Goal: Feedback & Contribution: Leave review/rating

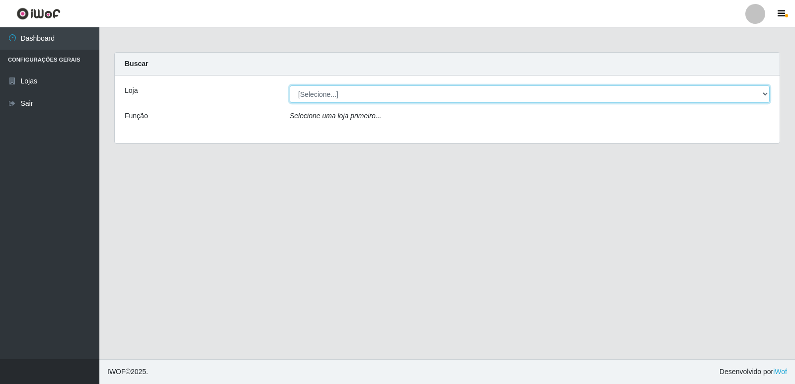
click at [764, 95] on select "[Selecione...] Hiper Queiroz - [GEOGRAPHIC_DATA] [GEOGRAPHIC_DATA] [GEOGRAPHIC_…" at bounding box center [530, 93] width 480 height 17
select select "516"
click at [290, 85] on select "[Selecione...] Hiper Queiroz - [GEOGRAPHIC_DATA] [GEOGRAPHIC_DATA] [GEOGRAPHIC_…" at bounding box center [530, 93] width 480 height 17
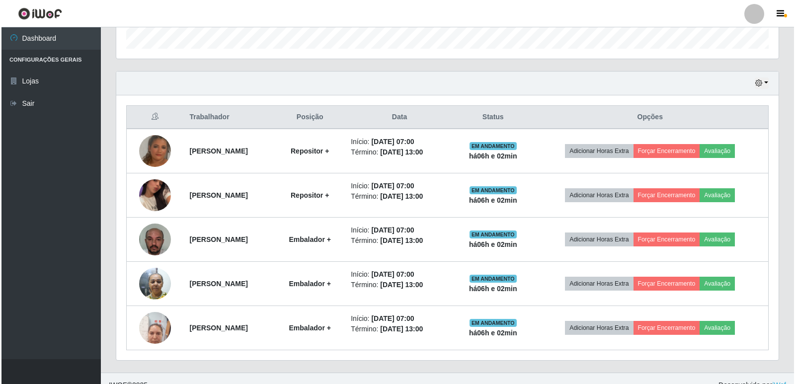
scroll to position [320, 0]
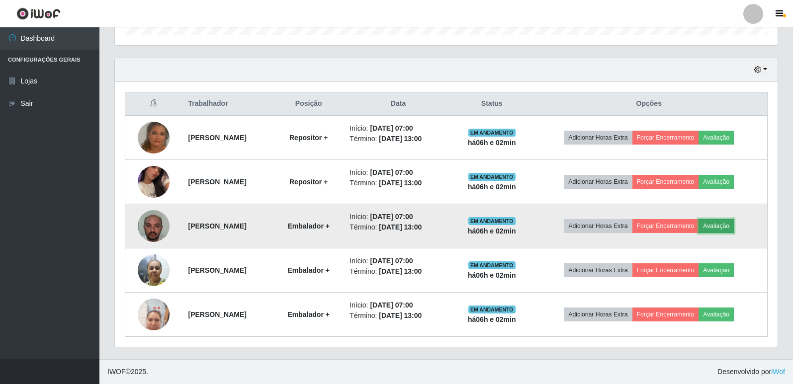
click at [722, 230] on button "Avaliação" at bounding box center [715, 226] width 35 height 14
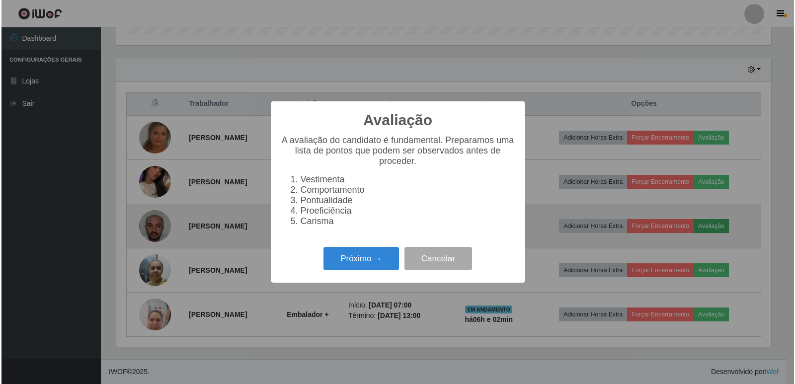
scroll to position [206, 658]
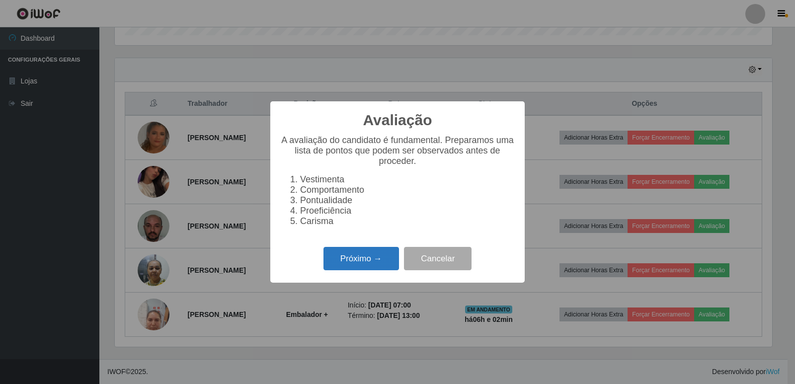
click at [357, 263] on button "Próximo →" at bounding box center [362, 258] width 76 height 23
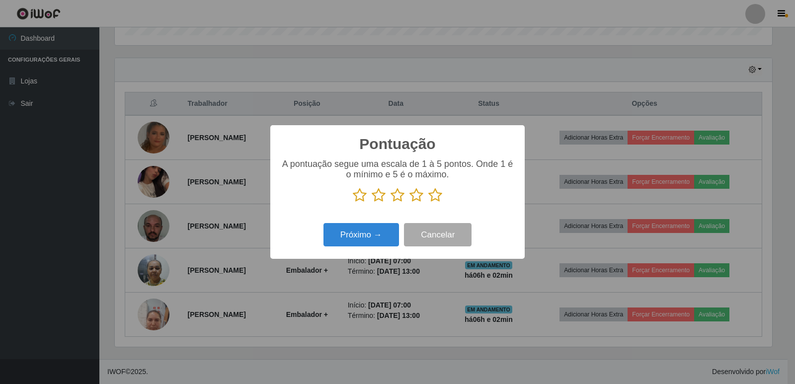
scroll to position [496878, 496426]
click at [433, 198] on icon at bounding box center [435, 195] width 14 height 15
click at [428, 203] on input "radio" at bounding box center [428, 203] width 0 height 0
click at [374, 231] on button "Próximo →" at bounding box center [362, 234] width 76 height 23
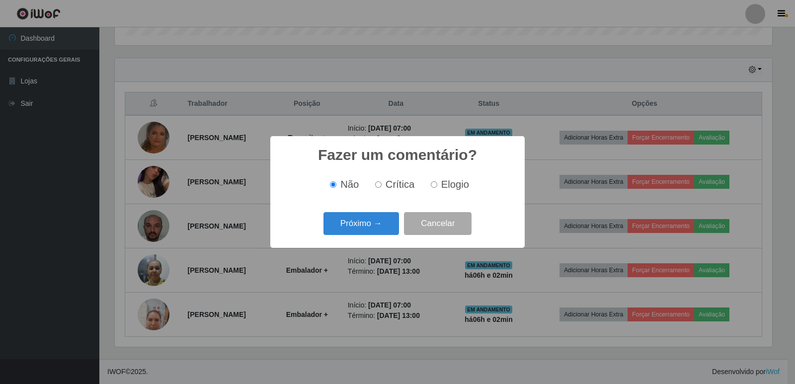
click at [433, 184] on input "Elogio" at bounding box center [434, 184] width 6 height 6
radio input "true"
click at [371, 219] on button "Próximo →" at bounding box center [362, 223] width 76 height 23
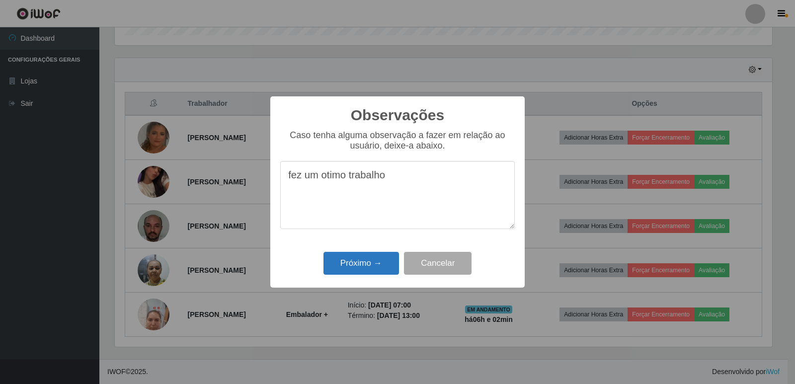
type textarea "fez um otimo trabalho"
click at [339, 263] on button "Próximo →" at bounding box center [362, 263] width 76 height 23
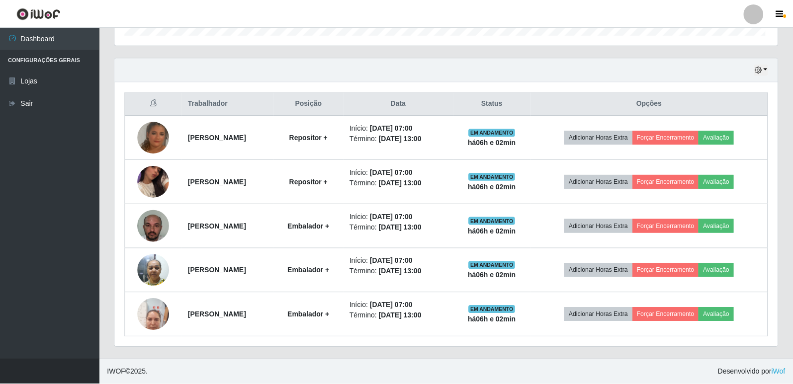
scroll to position [206, 663]
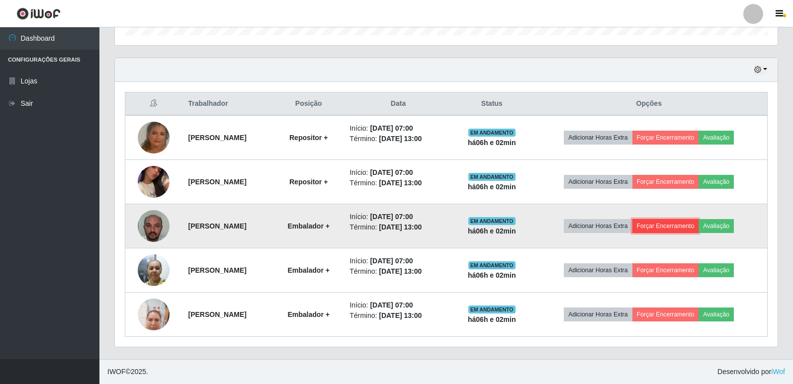
click at [691, 227] on button "Forçar Encerramento" at bounding box center [665, 226] width 67 height 14
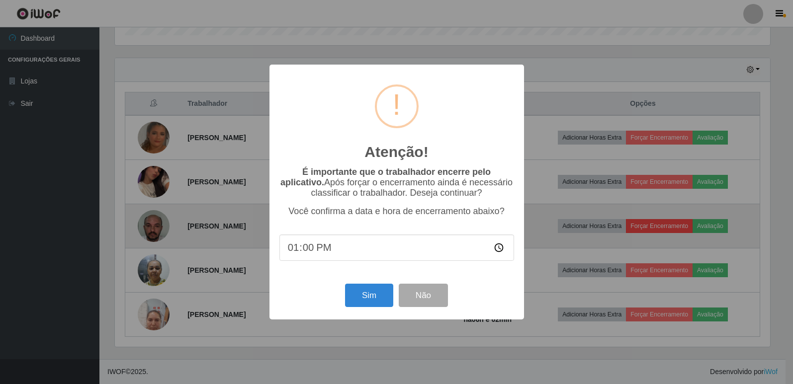
scroll to position [206, 658]
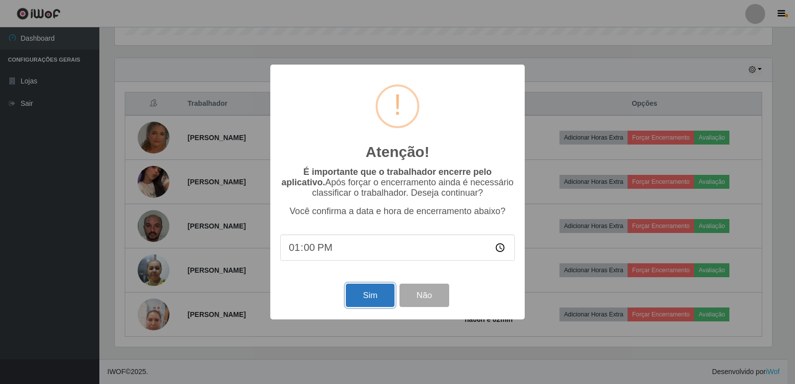
click at [374, 302] on button "Sim" at bounding box center [370, 295] width 48 height 23
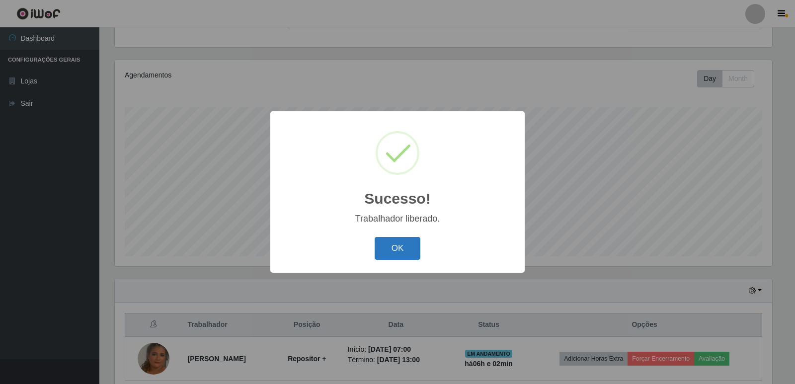
click at [394, 252] on button "OK" at bounding box center [398, 248] width 46 height 23
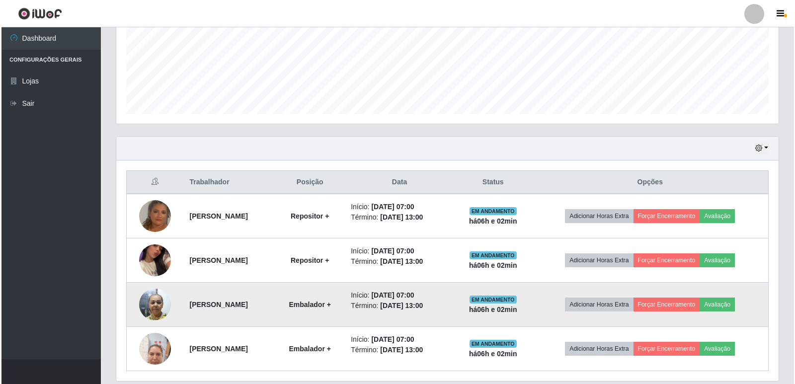
scroll to position [276, 0]
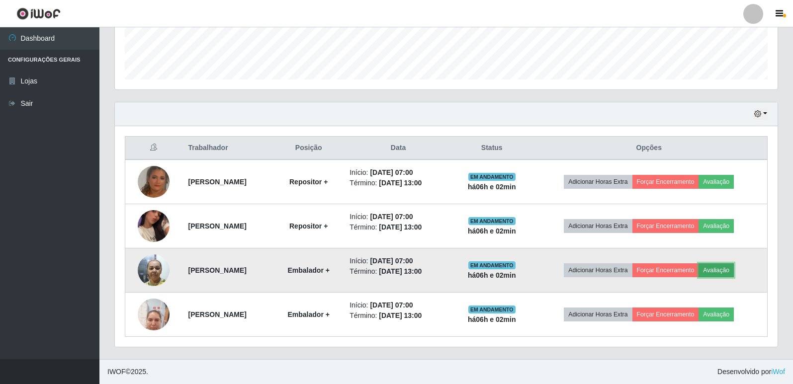
click at [734, 274] on button "Avaliação" at bounding box center [715, 270] width 35 height 14
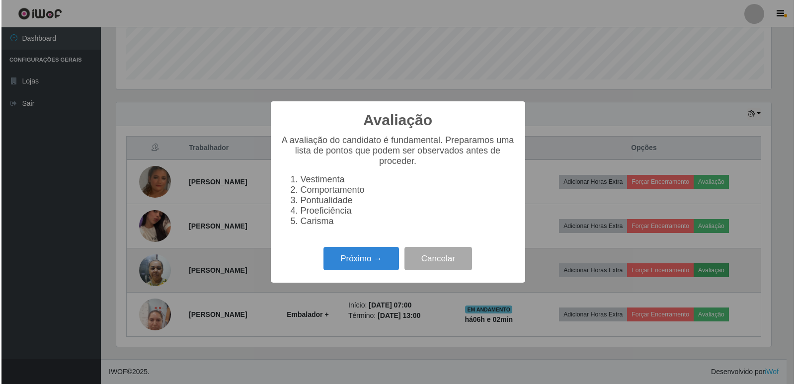
scroll to position [206, 658]
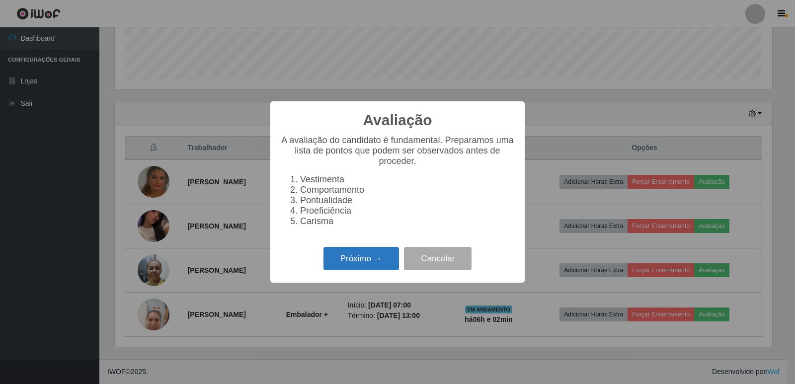
click at [368, 261] on button "Próximo →" at bounding box center [362, 258] width 76 height 23
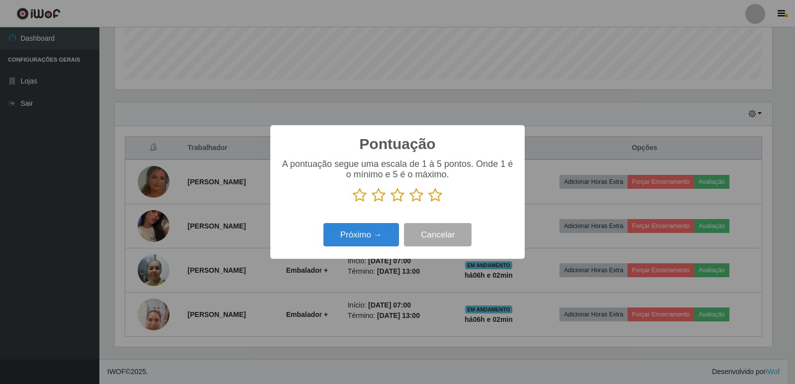
click at [438, 196] on icon at bounding box center [435, 195] width 14 height 15
click at [428, 203] on input "radio" at bounding box center [428, 203] width 0 height 0
click at [377, 243] on button "Próximo →" at bounding box center [362, 234] width 76 height 23
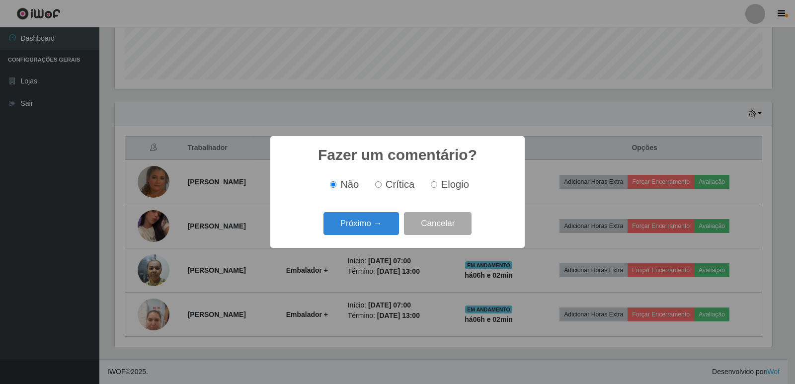
click at [434, 189] on label "Elogio" at bounding box center [448, 184] width 42 height 11
click at [434, 188] on input "Elogio" at bounding box center [434, 184] width 6 height 6
radio input "true"
click at [378, 224] on button "Próximo →" at bounding box center [362, 223] width 76 height 23
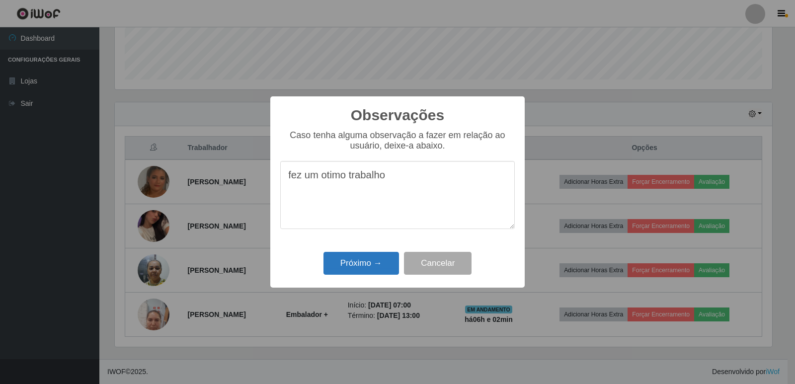
type textarea "fez um otimo trabalho"
click at [359, 264] on button "Próximo →" at bounding box center [362, 263] width 76 height 23
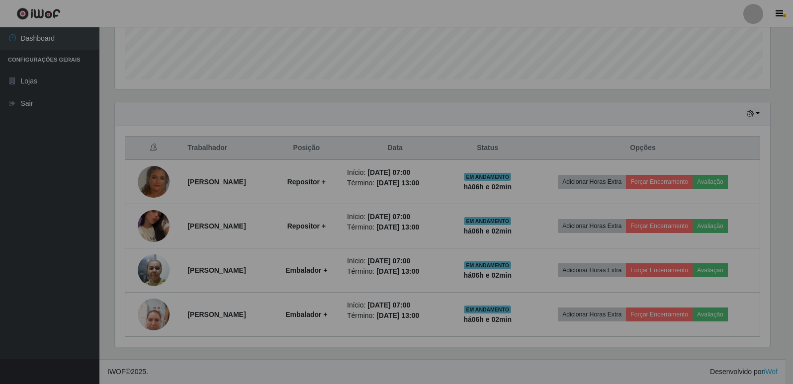
scroll to position [206, 663]
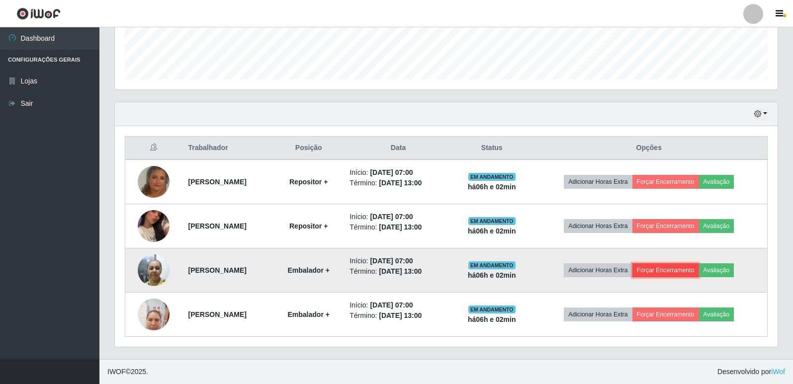
click at [668, 269] on button "Forçar Encerramento" at bounding box center [665, 270] width 67 height 14
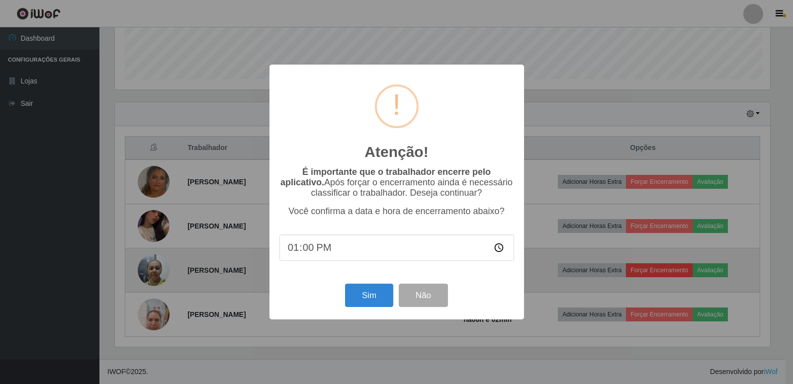
scroll to position [206, 658]
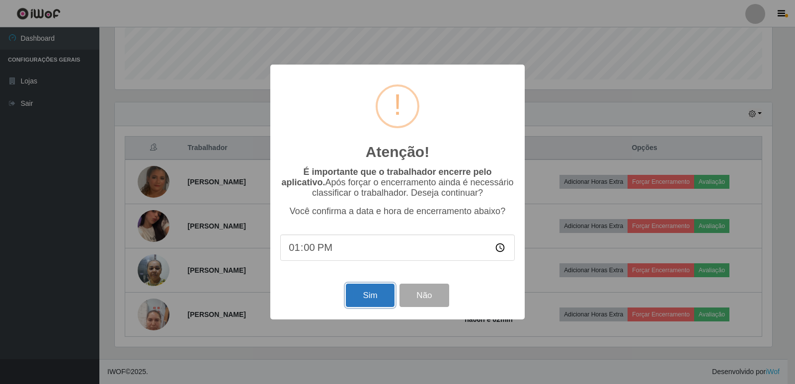
click at [357, 301] on button "Sim" at bounding box center [370, 295] width 48 height 23
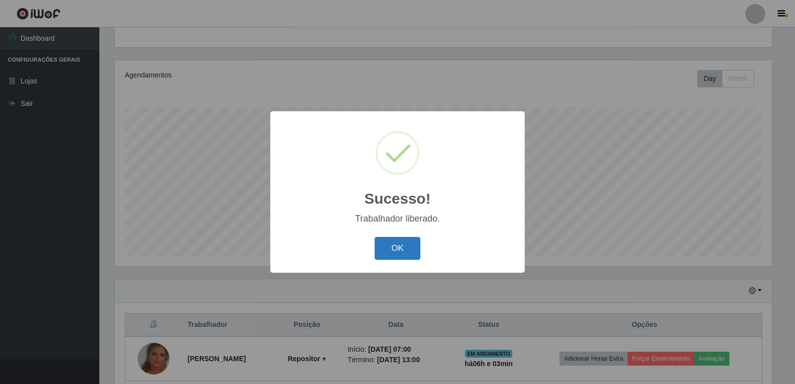
click at [393, 258] on button "OK" at bounding box center [398, 248] width 46 height 23
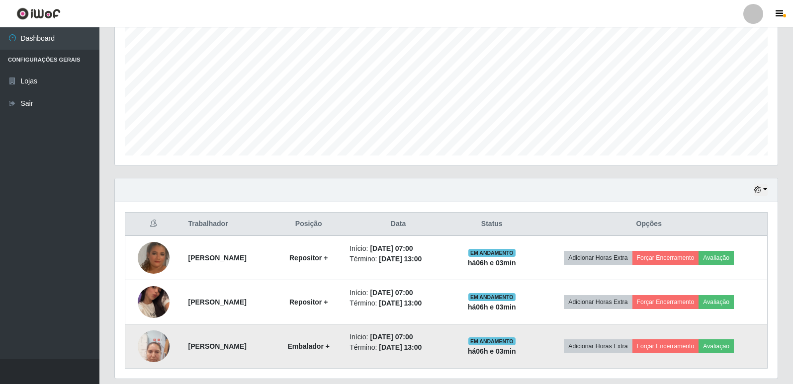
scroll to position [232, 0]
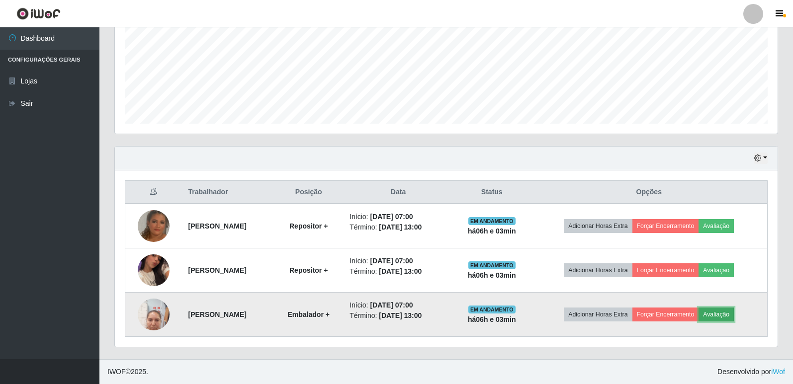
click at [724, 310] on button "Avaliação" at bounding box center [715, 315] width 35 height 14
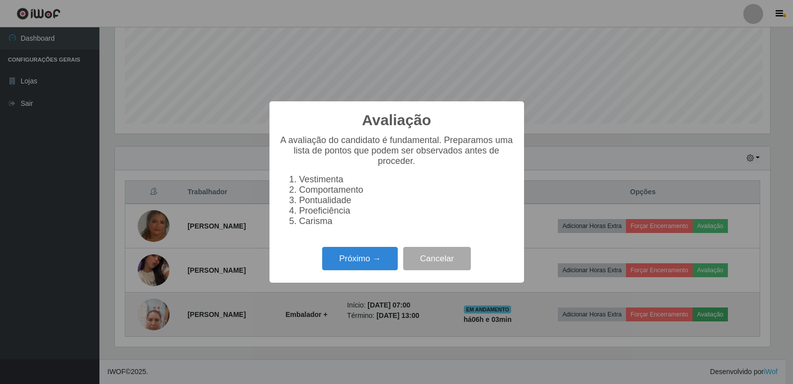
scroll to position [0, 0]
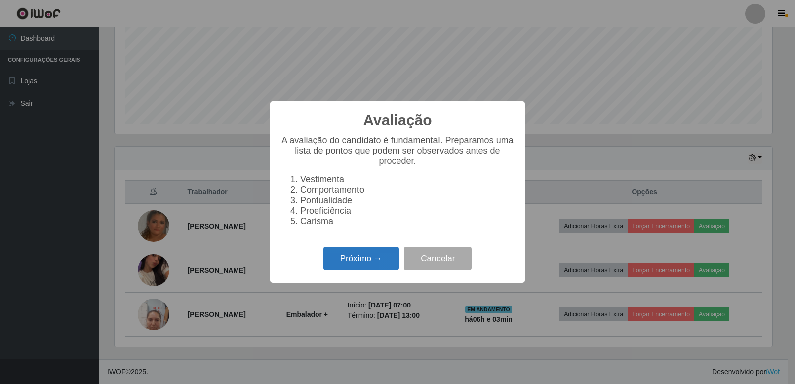
click at [350, 266] on button "Próximo →" at bounding box center [362, 258] width 76 height 23
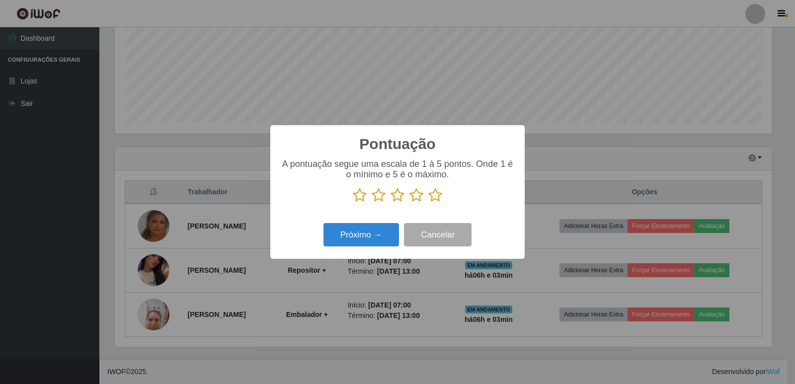
click at [436, 195] on icon at bounding box center [435, 195] width 14 height 15
click at [428, 203] on input "radio" at bounding box center [428, 203] width 0 height 0
click at [374, 238] on button "Próximo →" at bounding box center [362, 234] width 76 height 23
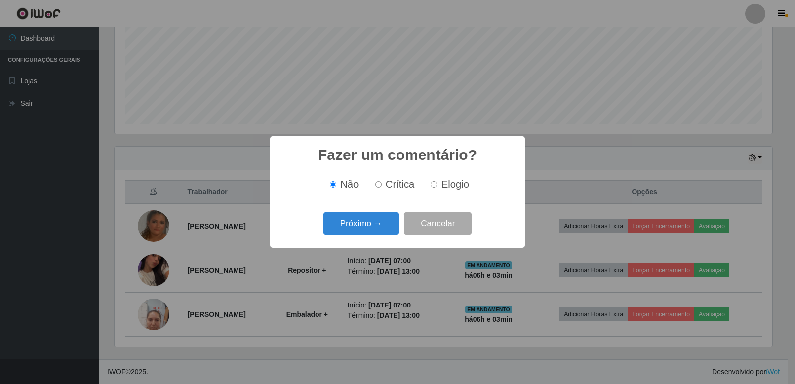
click at [435, 186] on input "Elogio" at bounding box center [434, 184] width 6 height 6
radio input "true"
click at [390, 223] on button "Próximo →" at bounding box center [362, 223] width 76 height 23
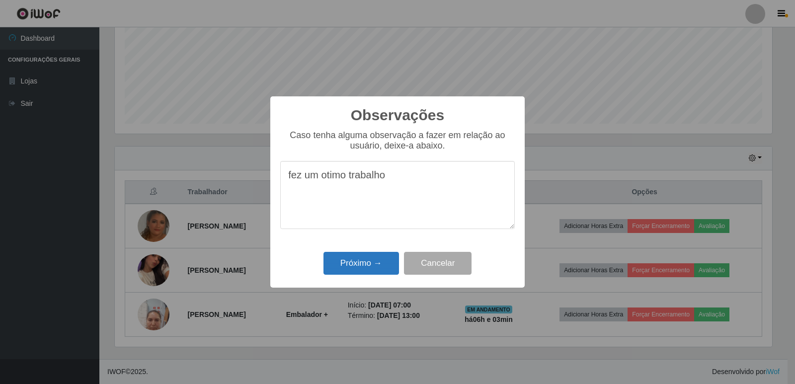
type textarea "fez um otimo trabalho"
click at [371, 260] on button "Próximo →" at bounding box center [362, 263] width 76 height 23
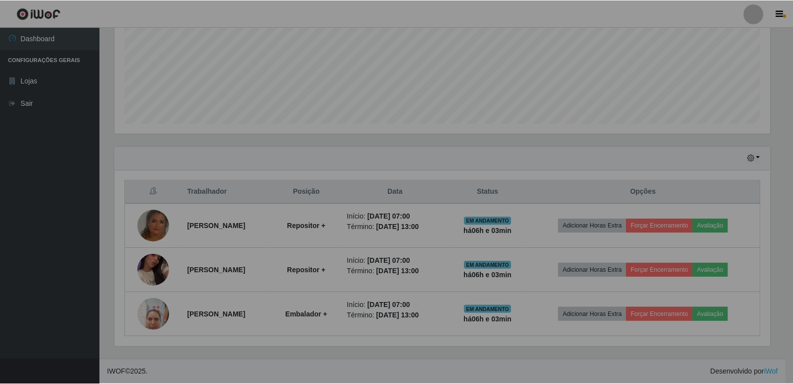
scroll to position [206, 663]
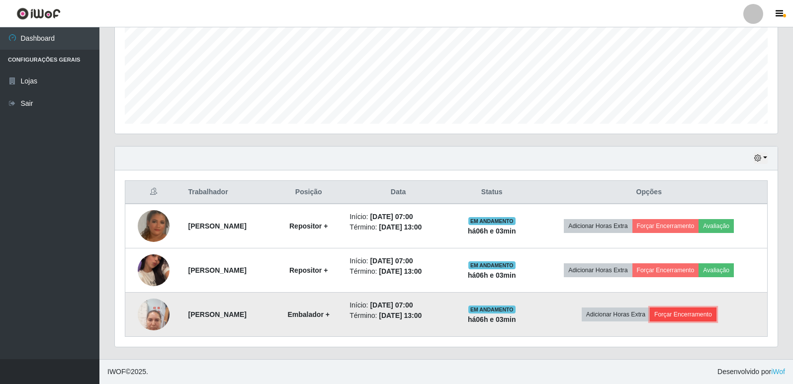
click at [687, 314] on button "Forçar Encerramento" at bounding box center [683, 315] width 67 height 14
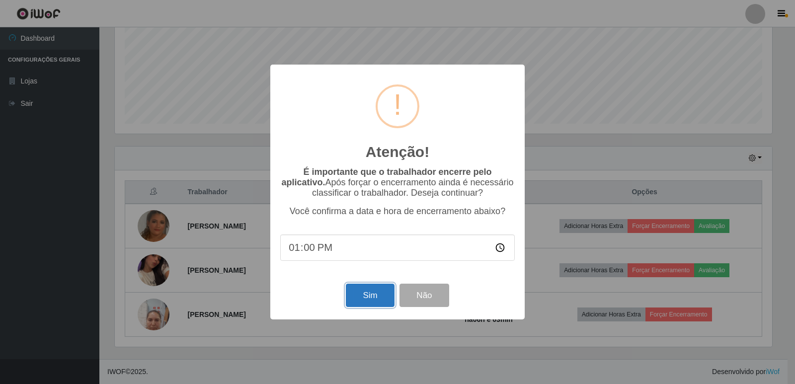
click at [369, 297] on button "Sim" at bounding box center [370, 295] width 48 height 23
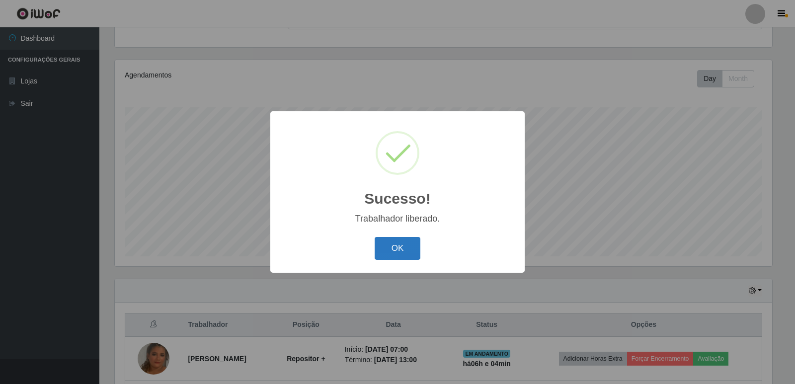
click at [385, 251] on button "OK" at bounding box center [398, 248] width 46 height 23
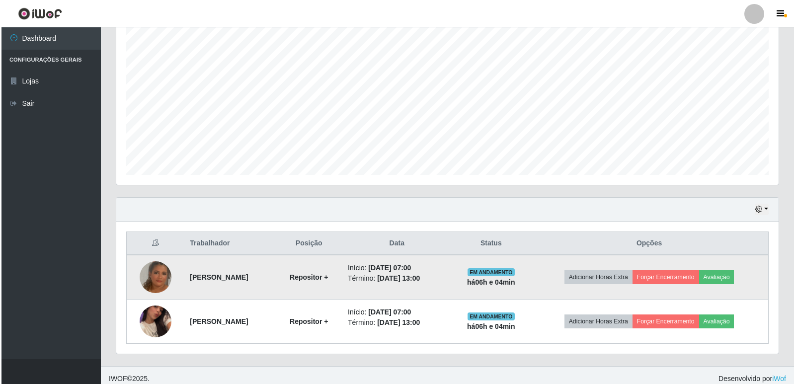
scroll to position [187, 0]
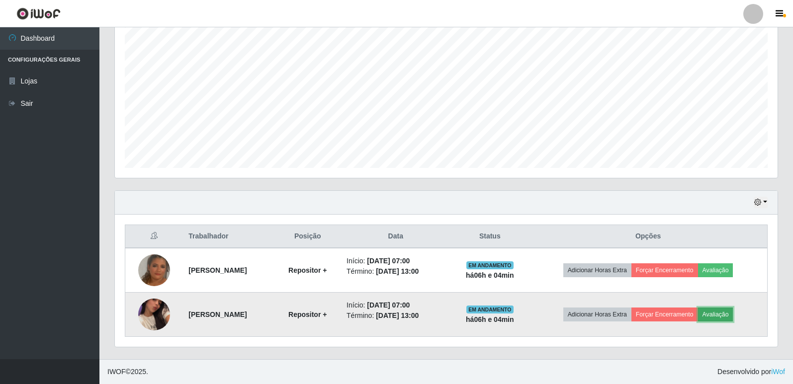
click at [728, 317] on button "Avaliação" at bounding box center [715, 315] width 35 height 14
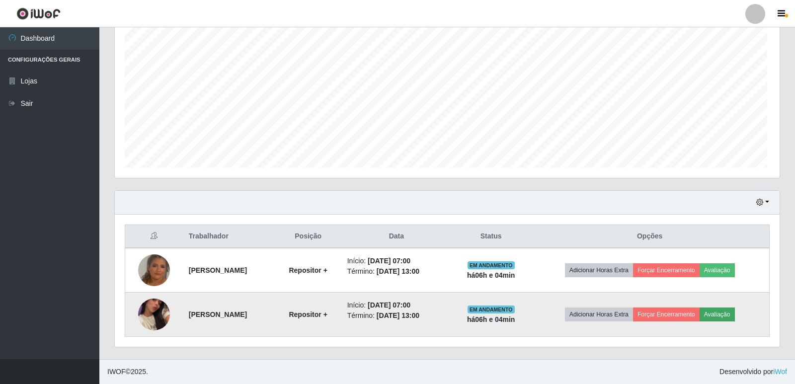
scroll to position [206, 658]
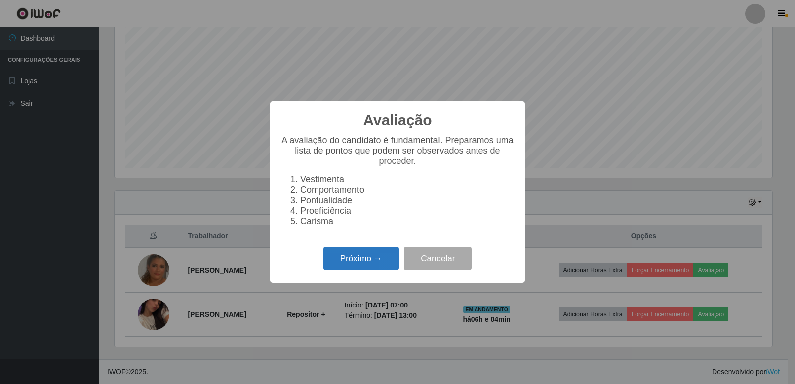
click at [366, 260] on button "Próximo →" at bounding box center [362, 258] width 76 height 23
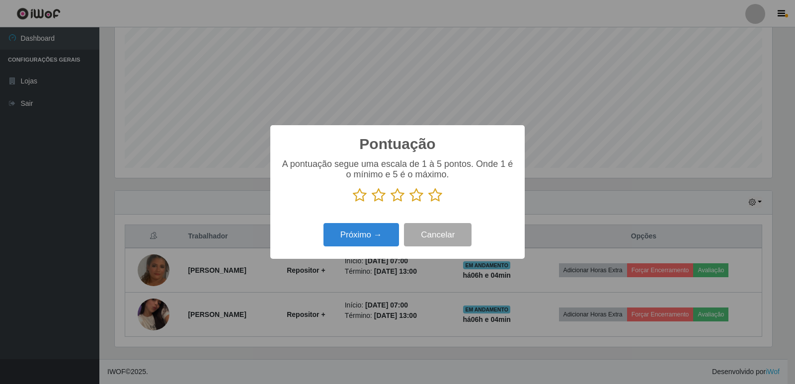
click at [433, 194] on icon at bounding box center [435, 195] width 14 height 15
click at [428, 203] on input "radio" at bounding box center [428, 203] width 0 height 0
click at [361, 235] on button "Próximo →" at bounding box center [362, 234] width 76 height 23
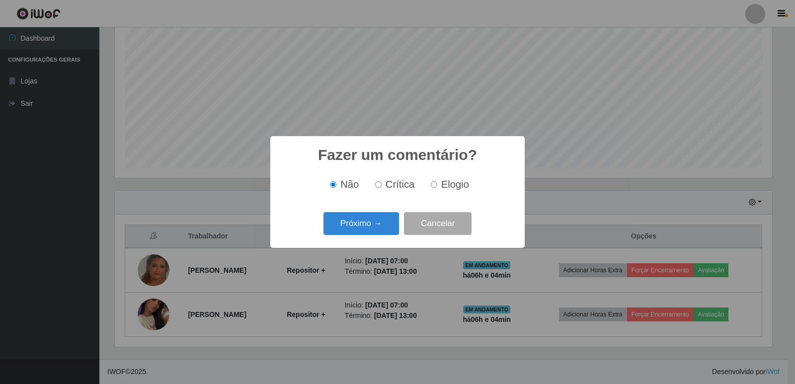
click at [434, 185] on input "Elogio" at bounding box center [434, 184] width 6 height 6
radio input "true"
click at [360, 225] on button "Próximo →" at bounding box center [362, 223] width 76 height 23
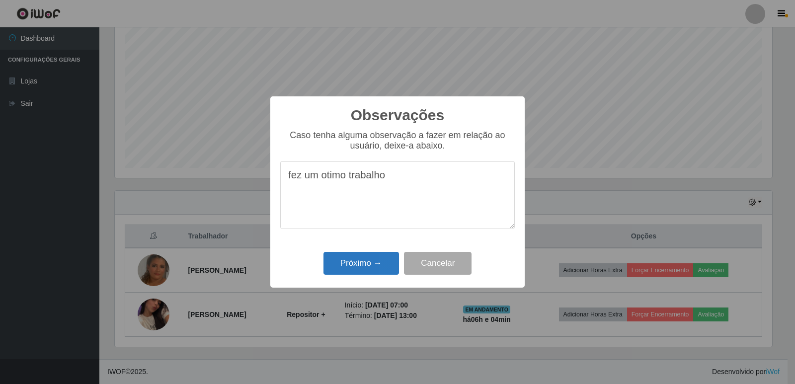
type textarea "fez um otimo trabalho"
click at [366, 273] on button "Próximo →" at bounding box center [362, 263] width 76 height 23
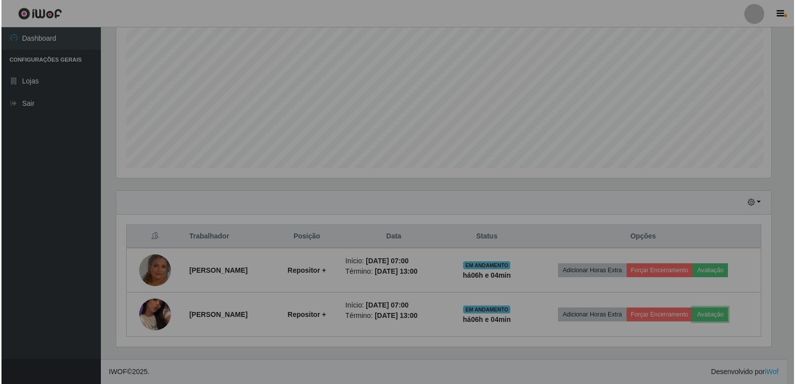
scroll to position [206, 663]
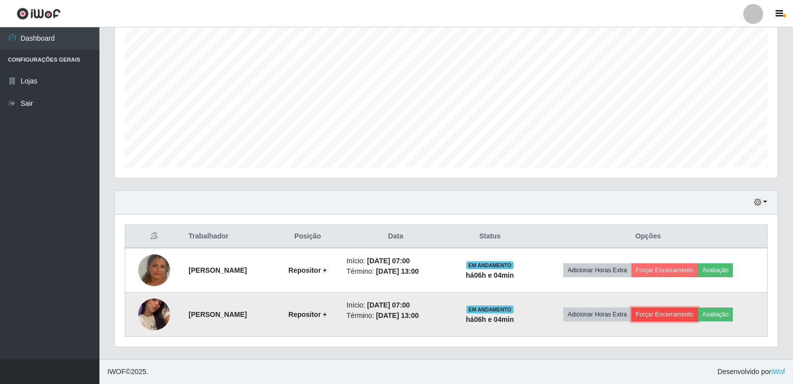
click at [683, 316] on button "Forçar Encerramento" at bounding box center [664, 315] width 67 height 14
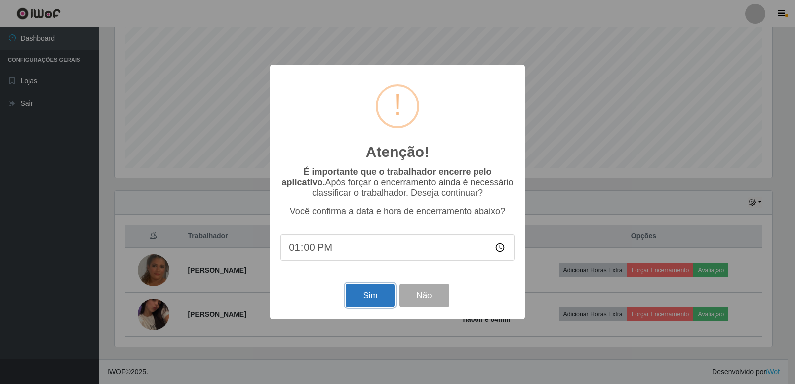
click at [378, 307] on button "Sim" at bounding box center [370, 295] width 48 height 23
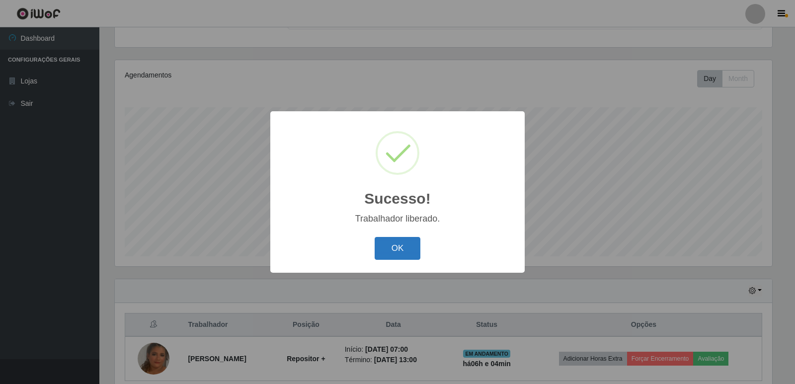
click at [396, 252] on button "OK" at bounding box center [398, 248] width 46 height 23
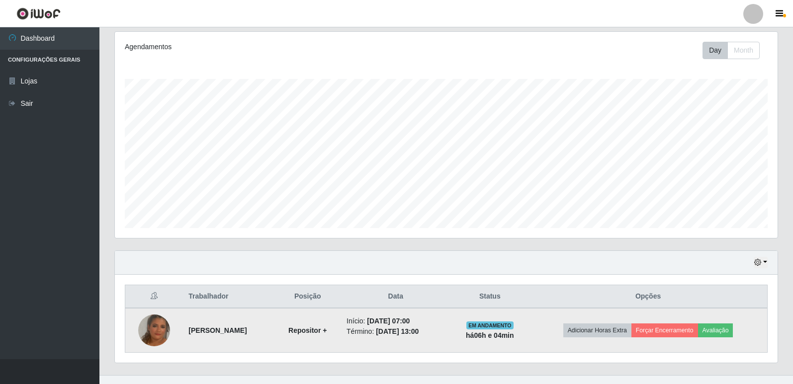
scroll to position [143, 0]
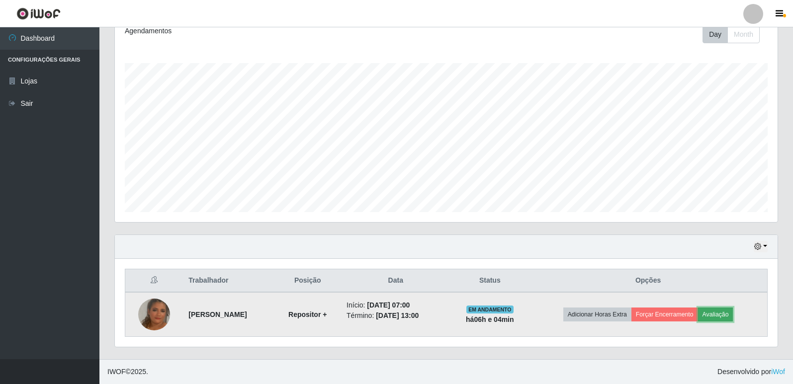
click at [726, 316] on button "Avaliação" at bounding box center [715, 315] width 35 height 14
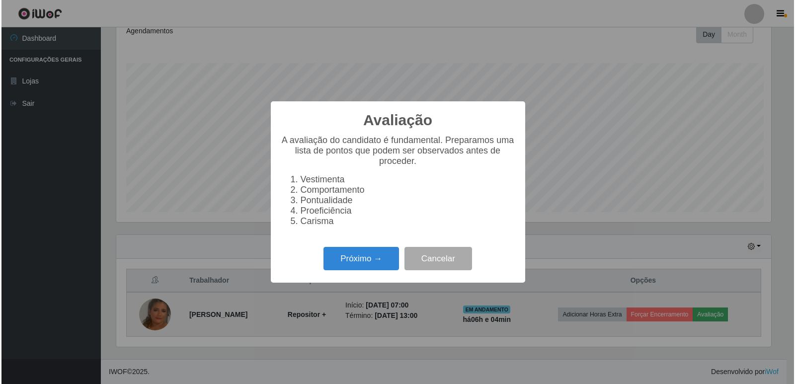
scroll to position [206, 658]
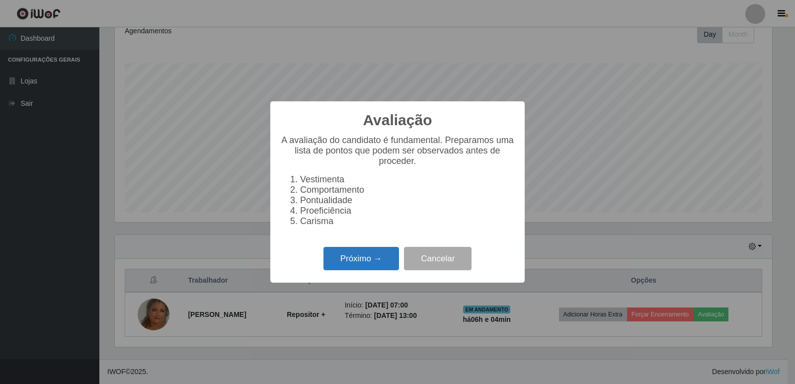
click at [366, 267] on button "Próximo →" at bounding box center [362, 258] width 76 height 23
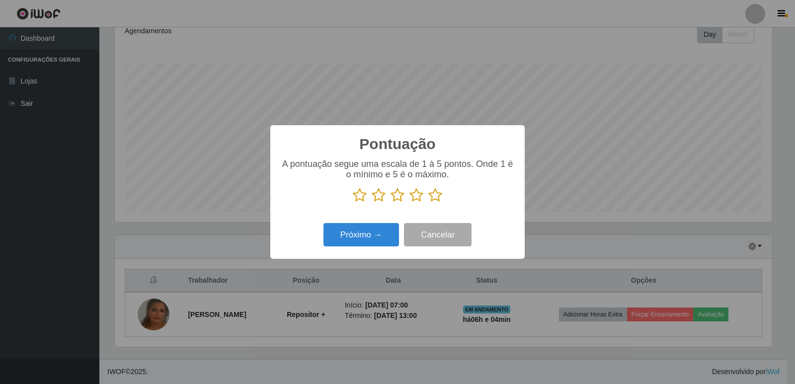
click at [439, 197] on icon at bounding box center [435, 195] width 14 height 15
click at [428, 203] on input "radio" at bounding box center [428, 203] width 0 height 0
click at [373, 236] on button "Próximo →" at bounding box center [362, 234] width 76 height 23
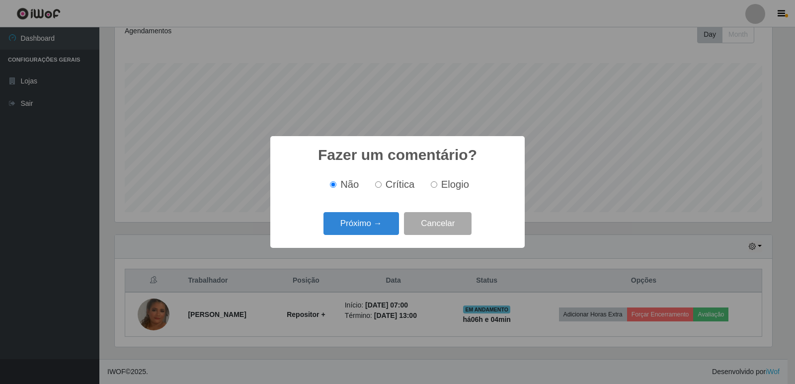
click at [431, 186] on input "Elogio" at bounding box center [434, 184] width 6 height 6
radio input "true"
click at [371, 226] on button "Próximo →" at bounding box center [362, 223] width 76 height 23
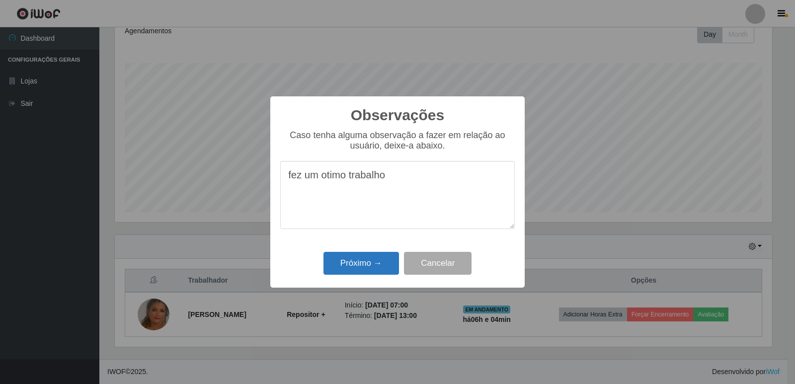
type textarea "fez um otimo trabalho"
click at [363, 259] on button "Próximo →" at bounding box center [362, 263] width 76 height 23
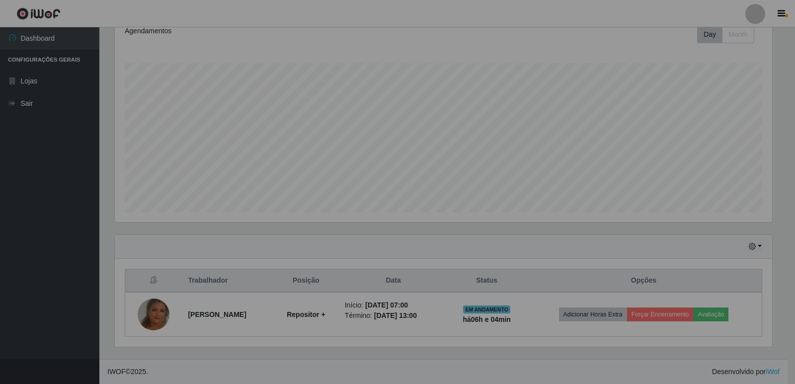
scroll to position [206, 663]
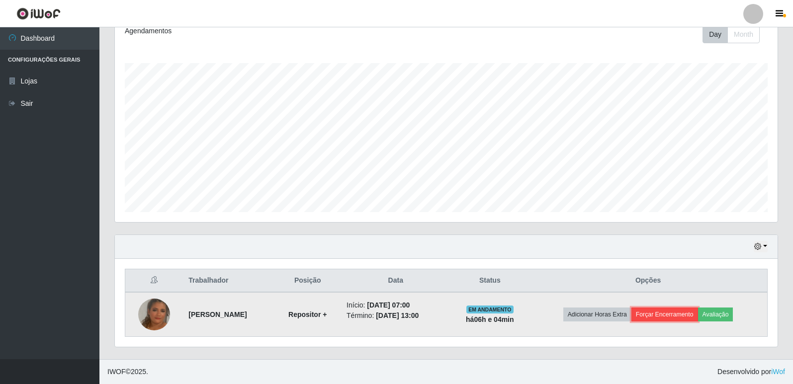
click at [680, 320] on button "Forçar Encerramento" at bounding box center [664, 315] width 67 height 14
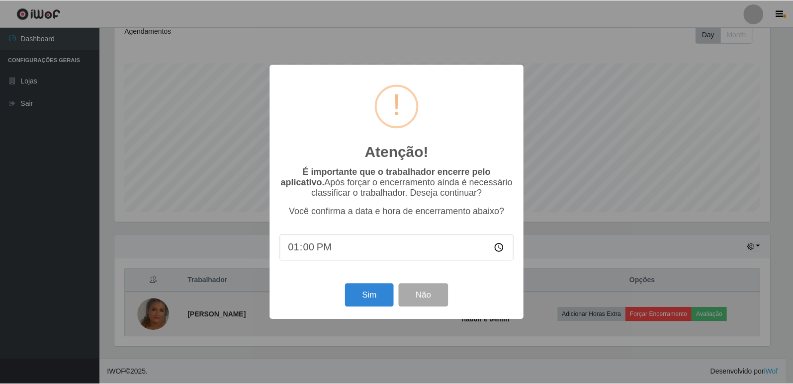
scroll to position [206, 658]
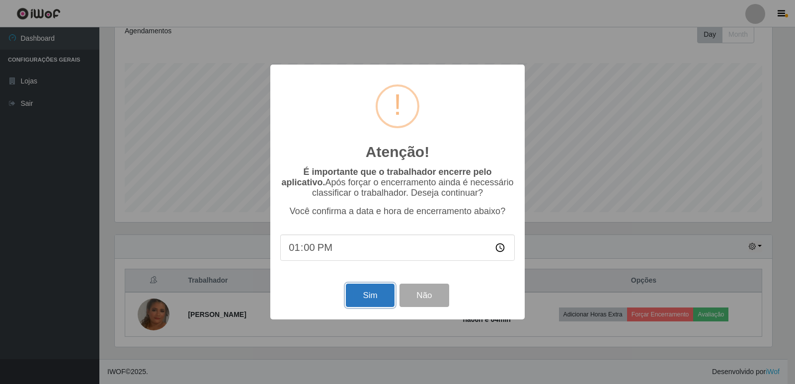
click at [383, 297] on button "Sim" at bounding box center [370, 295] width 48 height 23
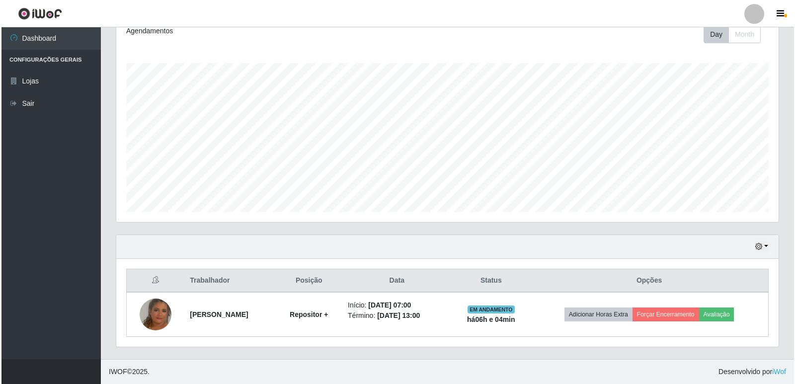
scroll to position [99, 0]
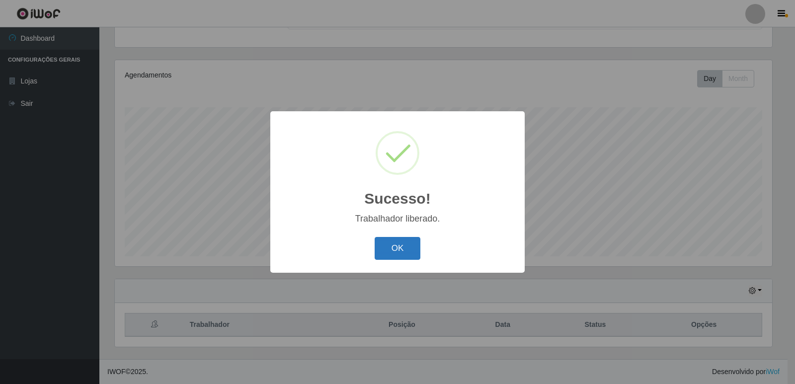
click at [385, 247] on button "OK" at bounding box center [398, 248] width 46 height 23
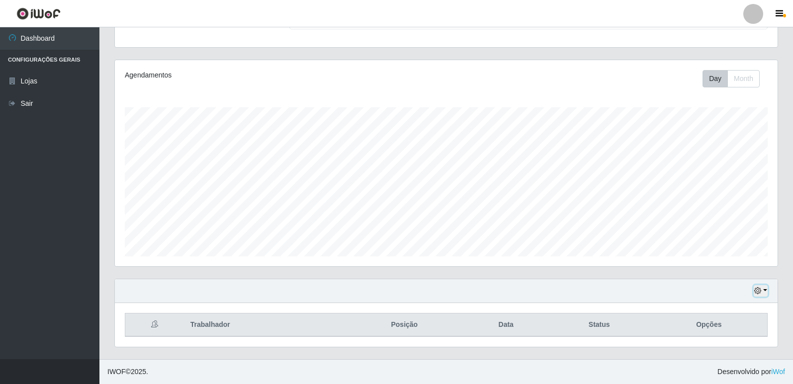
click at [758, 289] on icon "button" at bounding box center [757, 290] width 7 height 7
click at [716, 214] on button "1 dia" at bounding box center [727, 212] width 79 height 21
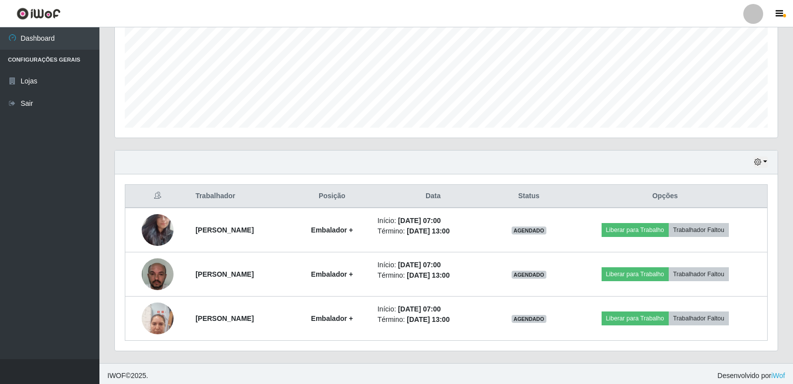
scroll to position [232, 0]
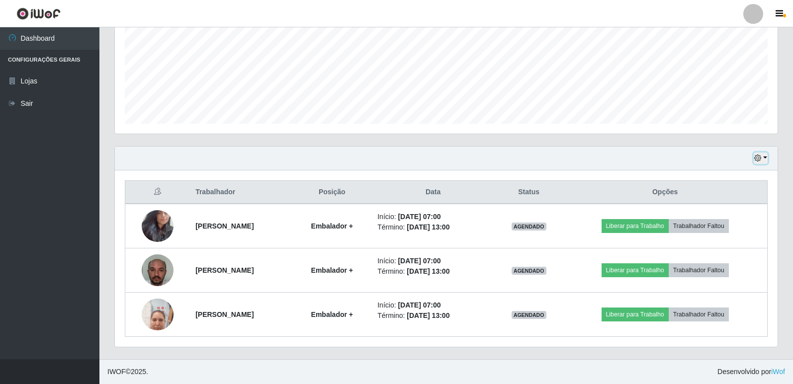
click at [766, 157] on button "button" at bounding box center [761, 158] width 14 height 11
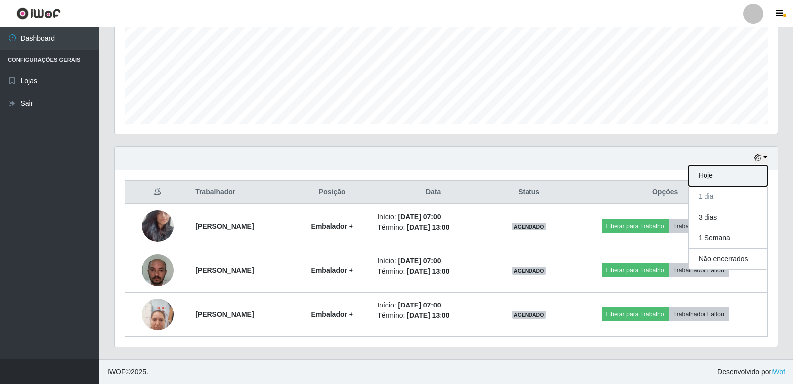
click at [724, 176] on button "Hoje" at bounding box center [727, 176] width 79 height 21
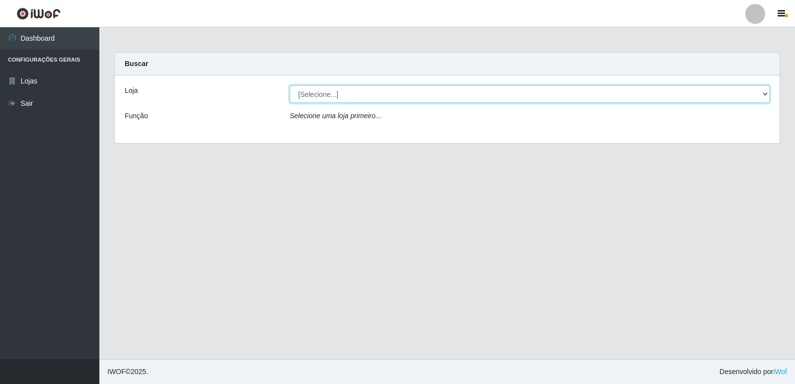
click at [410, 86] on select "[Selecione...] Hiper Queiroz - [GEOGRAPHIC_DATA] [GEOGRAPHIC_DATA] [GEOGRAPHIC_…" at bounding box center [530, 93] width 480 height 17
click at [290, 85] on select "[Selecione...] Hiper Queiroz - [GEOGRAPHIC_DATA] [GEOGRAPHIC_DATA] [GEOGRAPHIC_…" at bounding box center [530, 93] width 480 height 17
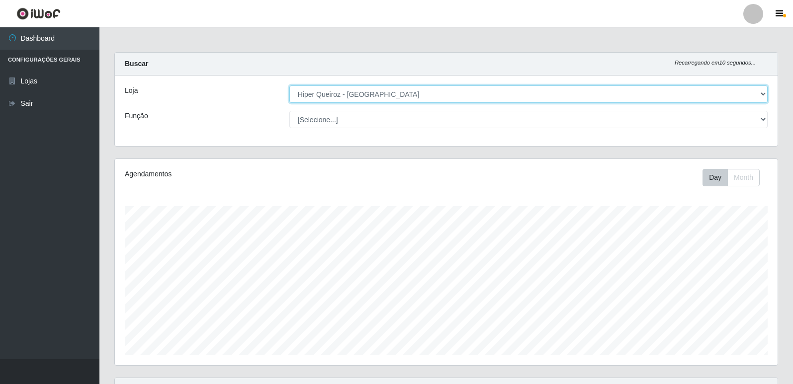
click at [537, 93] on select "[Selecione...] Hiper Queiroz - [GEOGRAPHIC_DATA] [GEOGRAPHIC_DATA] [GEOGRAPHIC_…" at bounding box center [528, 93] width 478 height 17
click at [289, 85] on select "[Selecione...] Hiper Queiroz - [GEOGRAPHIC_DATA] [GEOGRAPHIC_DATA] [GEOGRAPHIC_…" at bounding box center [528, 93] width 478 height 17
click at [495, 92] on select "[Selecione...] Hiper Queiroz - [GEOGRAPHIC_DATA] [GEOGRAPHIC_DATA] [GEOGRAPHIC_…" at bounding box center [528, 93] width 478 height 17
select select "516"
click at [289, 85] on select "[Selecione...] Hiper Queiroz - [GEOGRAPHIC_DATA] [GEOGRAPHIC_DATA] [GEOGRAPHIC_…" at bounding box center [528, 93] width 478 height 17
